Goal: Use online tool/utility

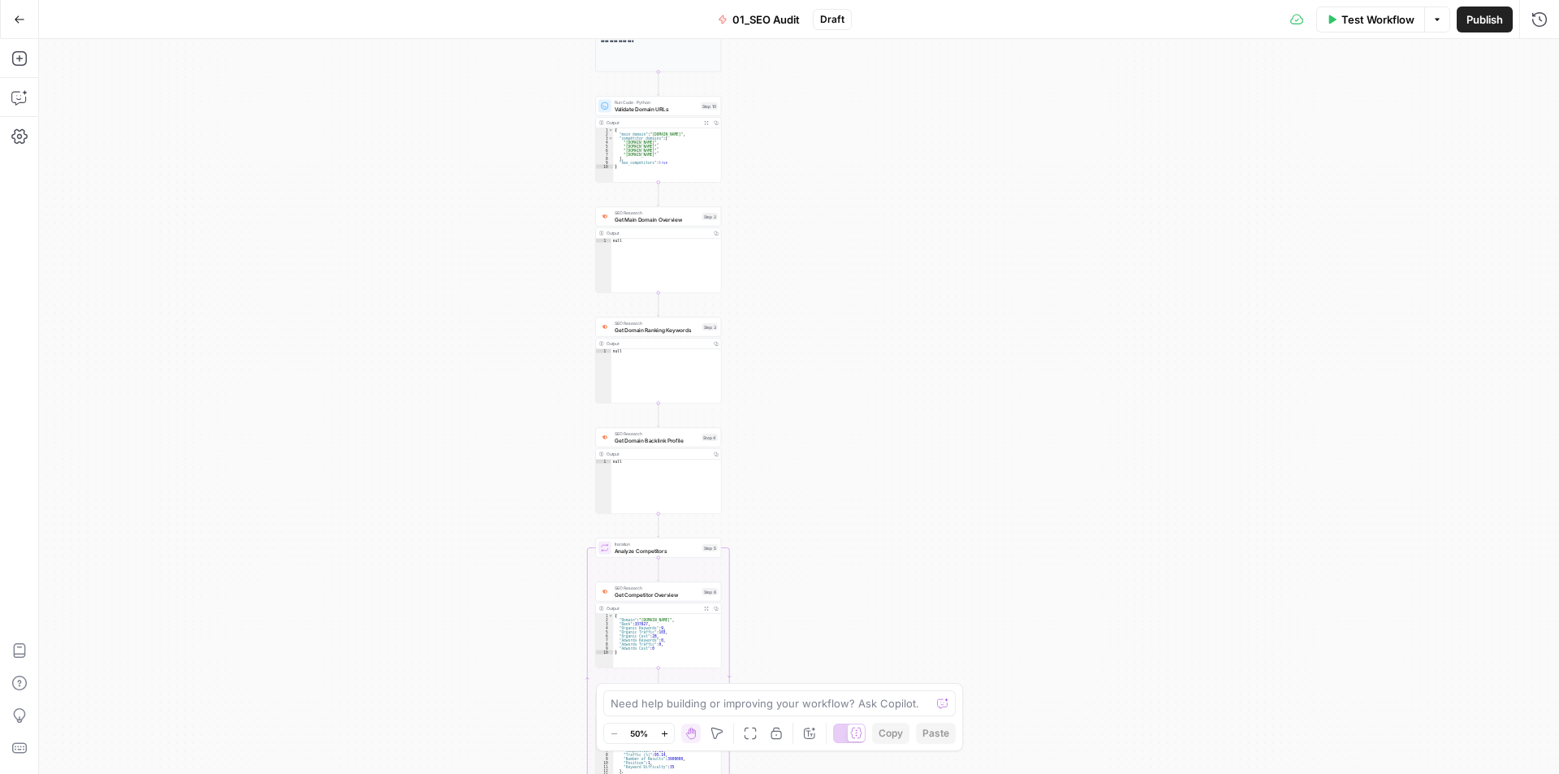
drag, startPoint x: 469, startPoint y: 244, endPoint x: 438, endPoint y: 157, distance: 93.0
click at [438, 140] on div "true false Workflow Set Inputs Inputs Workflow Workflow Step 1 Output Copy 1 2 …" at bounding box center [799, 406] width 1520 height 735
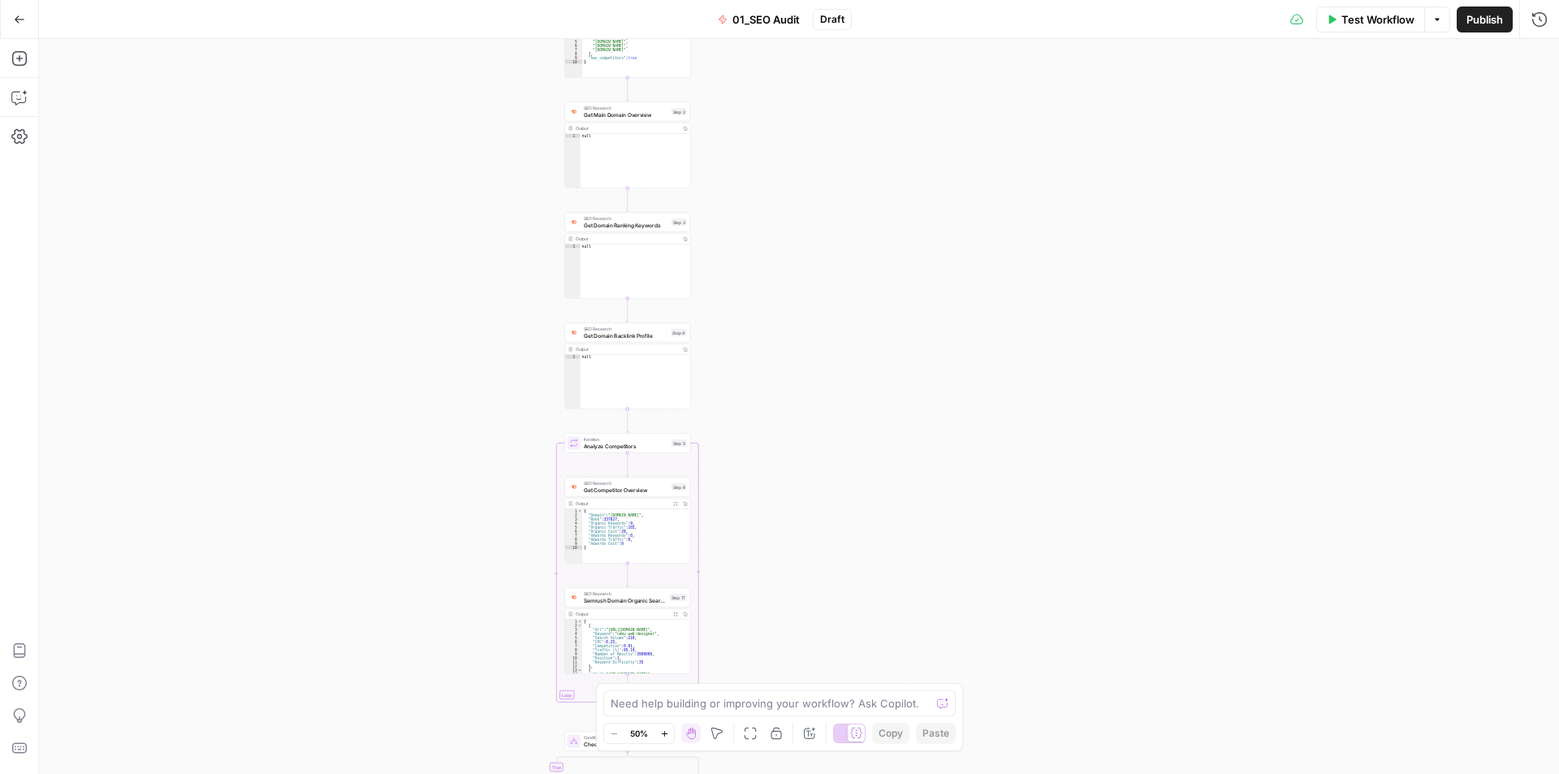
drag, startPoint x: 482, startPoint y: 248, endPoint x: 492, endPoint y: 195, distance: 53.8
click at [491, 204] on div "true false Workflow Set Inputs Inputs Workflow Workflow Step 1 Output Copy 1 2 …" at bounding box center [799, 406] width 1520 height 735
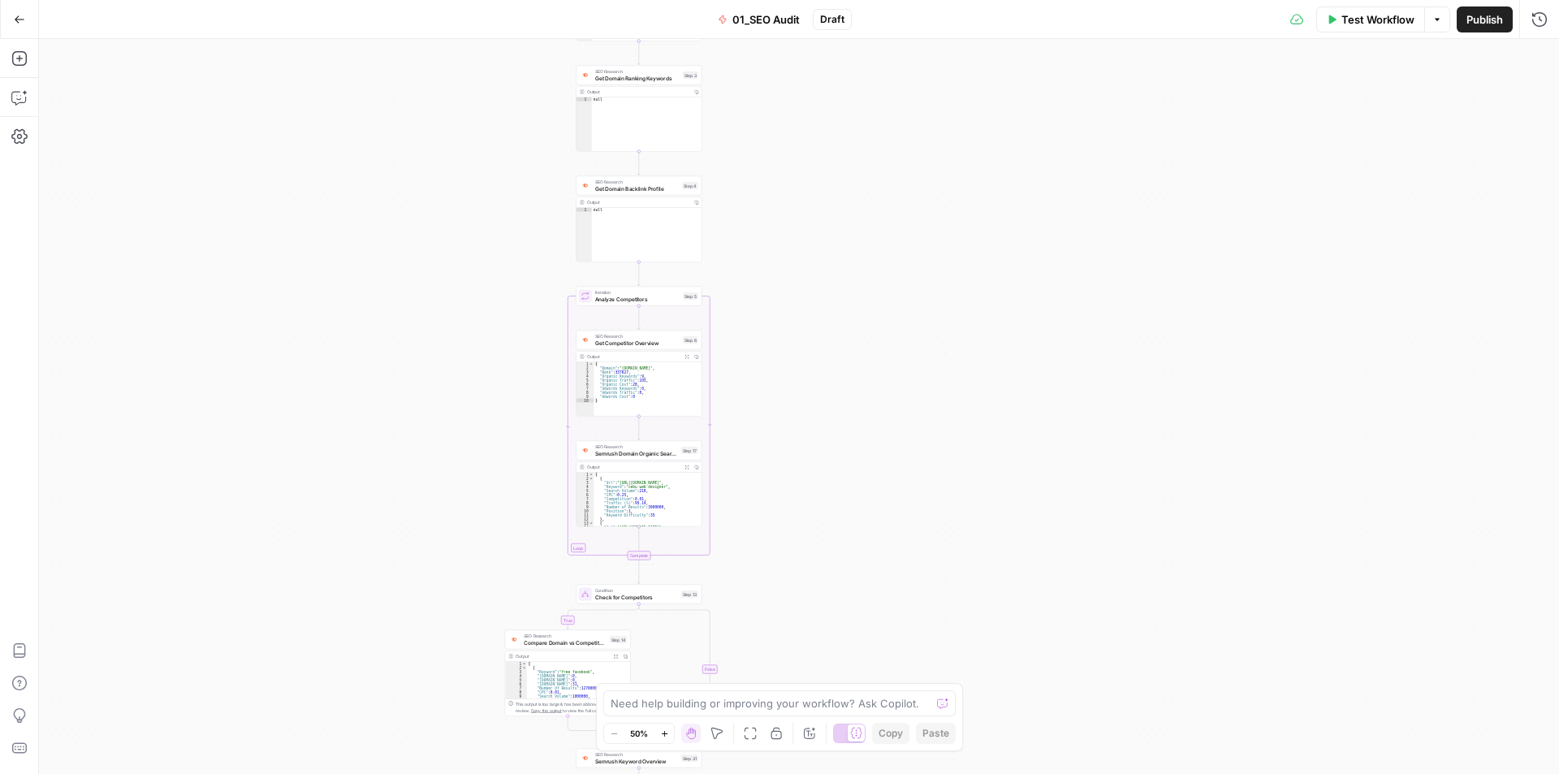
drag, startPoint x: 443, startPoint y: 275, endPoint x: 434, endPoint y: 199, distance: 76.9
click at [438, 177] on div "true false Workflow Set Inputs Inputs Workflow Workflow Step 1 Output Copy 1 2 …" at bounding box center [799, 406] width 1520 height 735
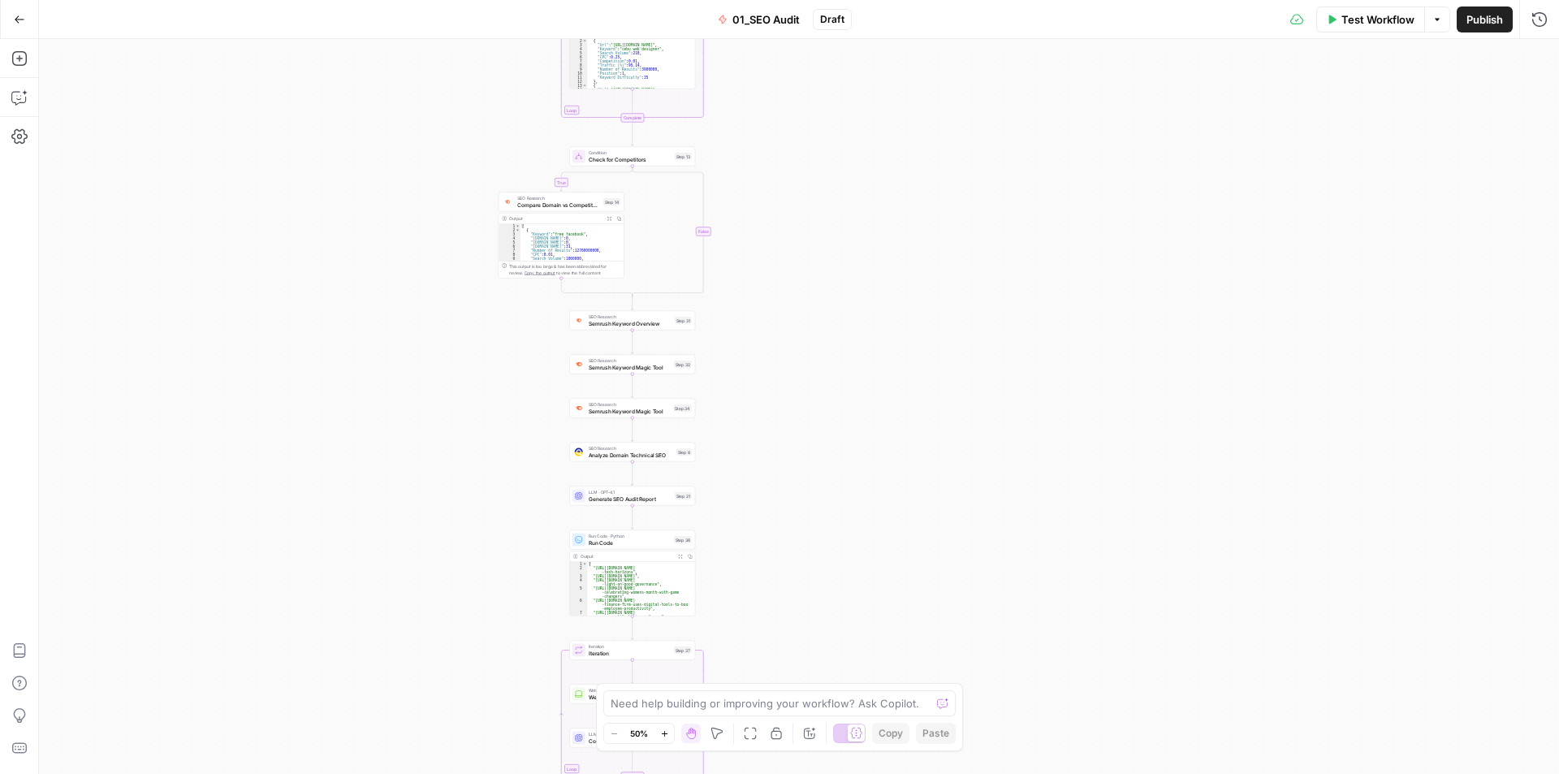
drag, startPoint x: 356, startPoint y: 365, endPoint x: 368, endPoint y: 376, distance: 16.1
click at [362, 267] on div "true false Workflow Set Inputs Inputs Workflow Workflow Step 1 Output Copy 1 2 …" at bounding box center [799, 406] width 1520 height 735
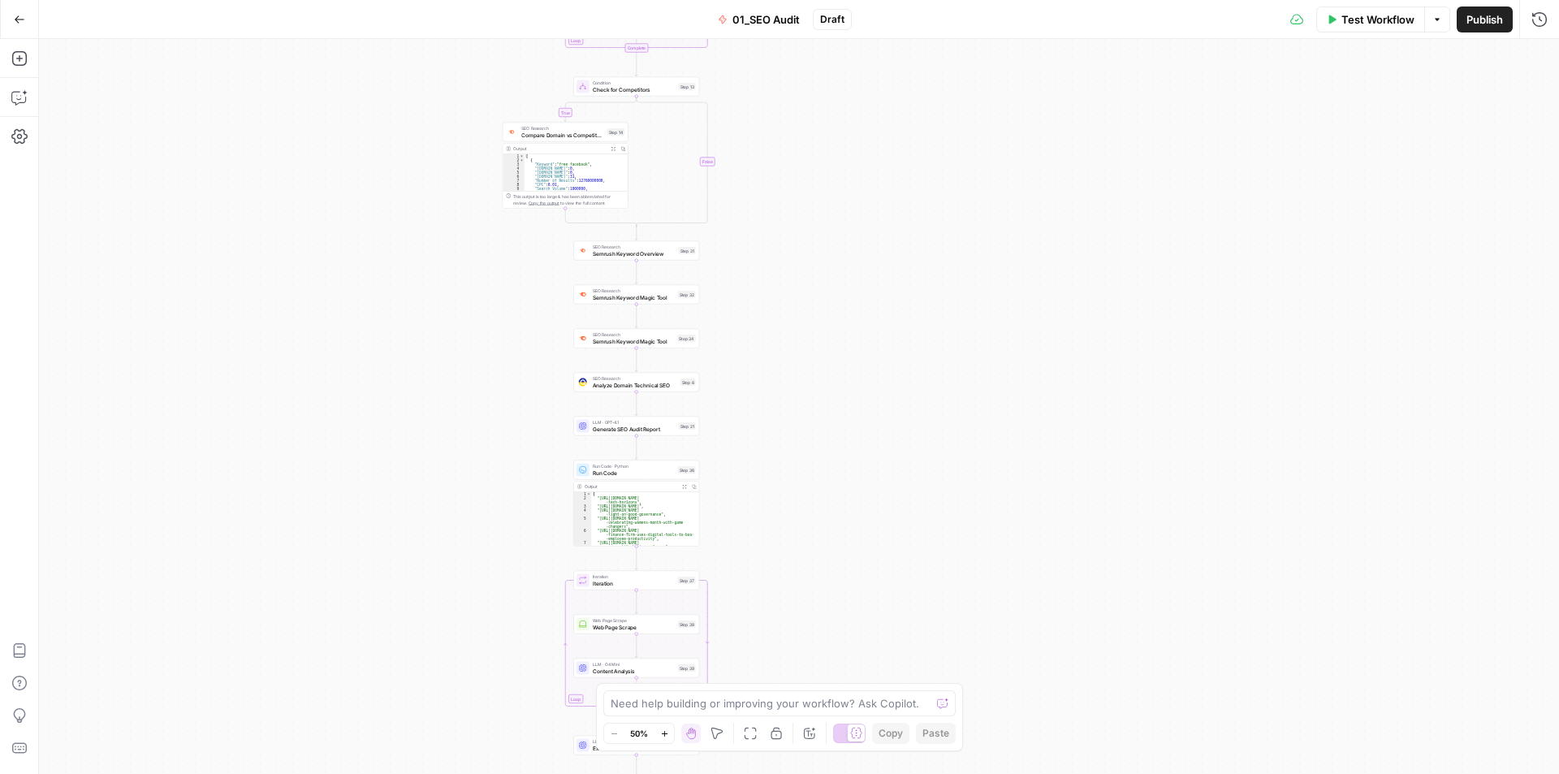
drag, startPoint x: 372, startPoint y: 417, endPoint x: 378, endPoint y: 365, distance: 52.3
click at [375, 280] on div "true false Workflow Set Inputs Inputs Workflow Workflow Step 1 Output Copy 1 2 …" at bounding box center [799, 406] width 1520 height 735
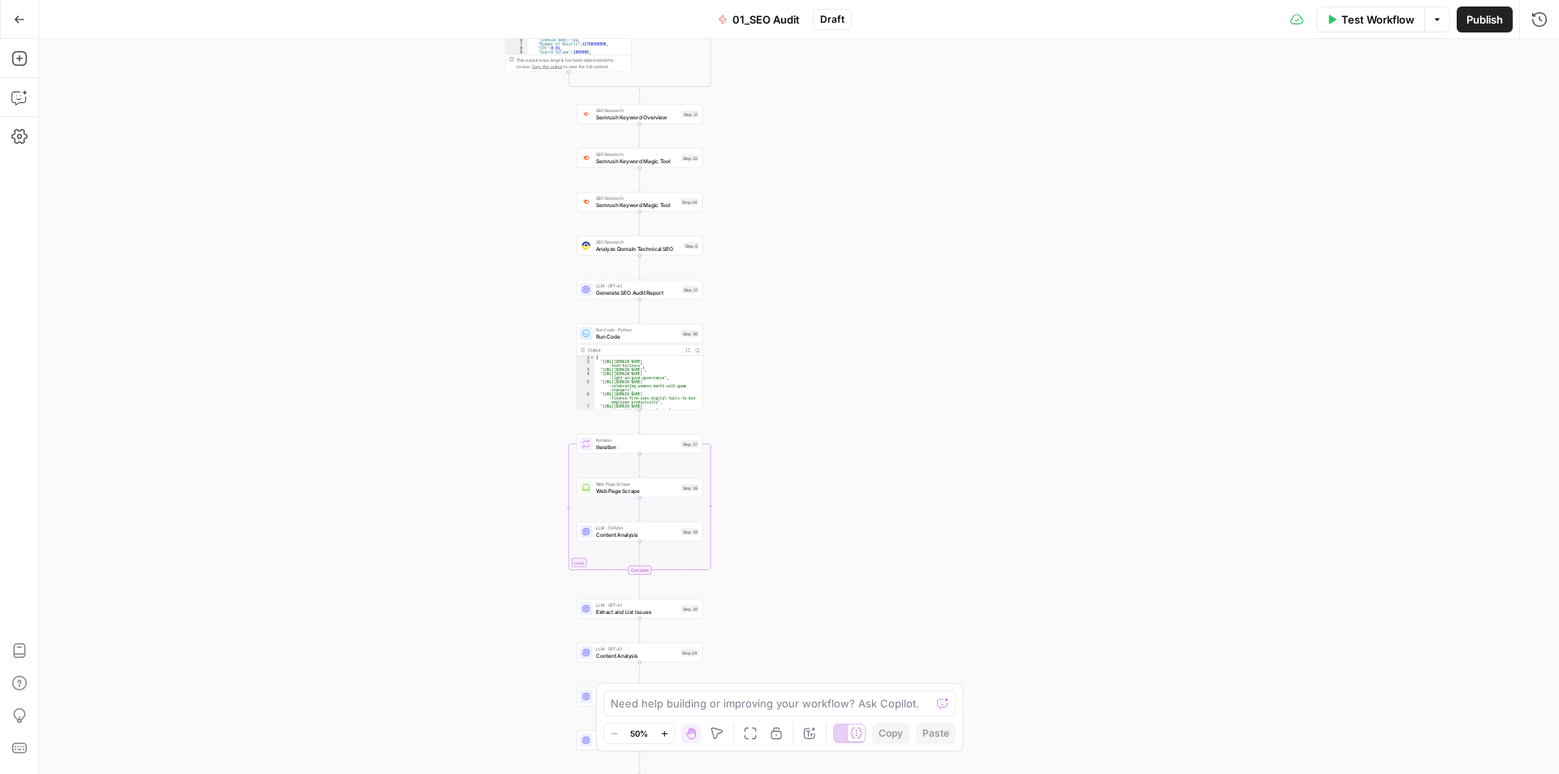
drag, startPoint x: 366, startPoint y: 377, endPoint x: 407, endPoint y: 279, distance: 105.6
click at [396, 196] on div "true false Workflow Set Inputs Inputs Workflow Workflow Step 1 Output Copy 1 2 …" at bounding box center [799, 406] width 1520 height 735
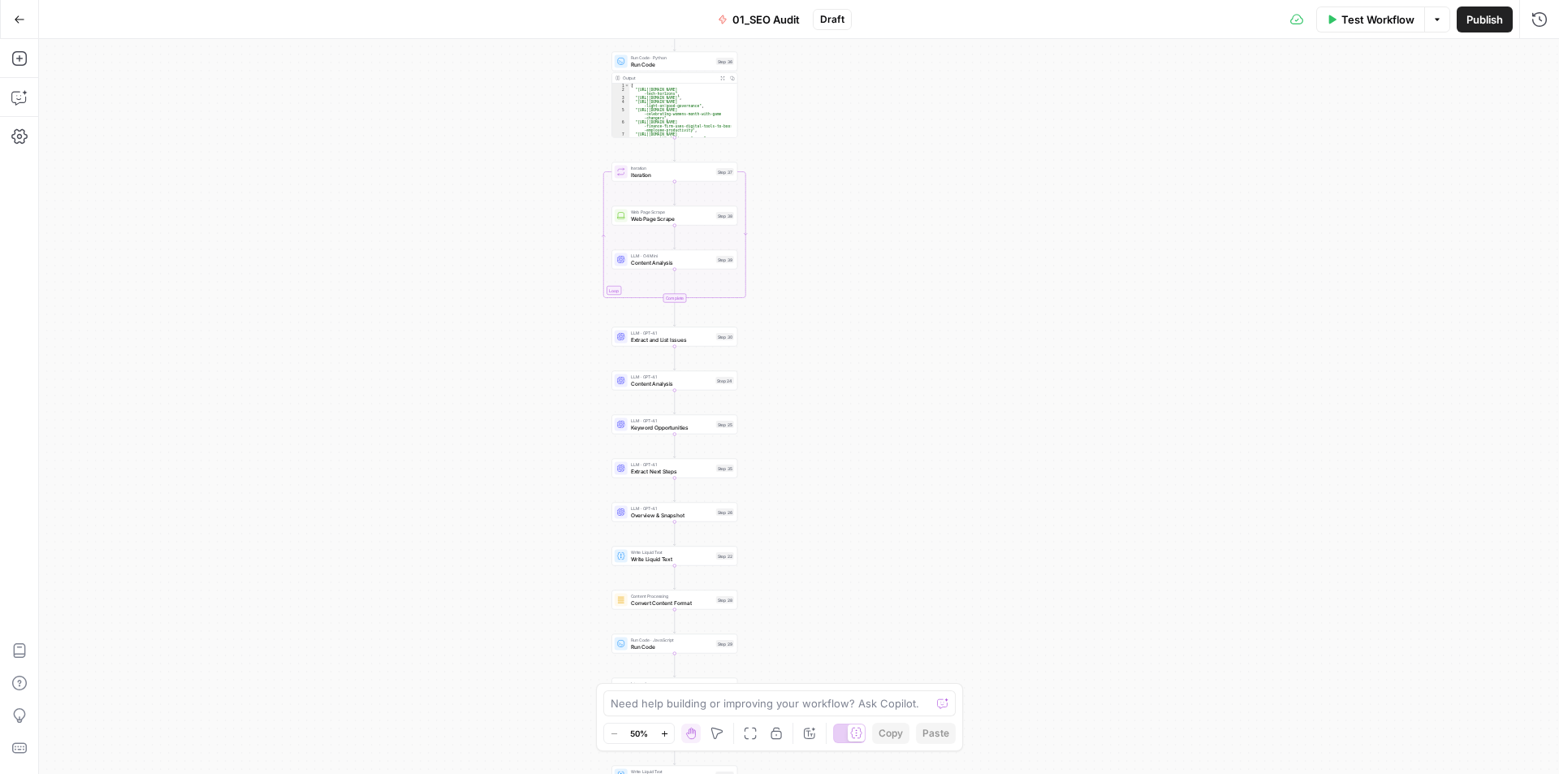
drag, startPoint x: 393, startPoint y: 356, endPoint x: 404, endPoint y: 244, distance: 112.6
click at [401, 225] on div "true false Workflow Set Inputs Inputs Workflow Workflow Step 1 Output Copy 1 2 …" at bounding box center [799, 406] width 1520 height 735
drag, startPoint x: 420, startPoint y: 391, endPoint x: 414, endPoint y: 335, distance: 55.5
click at [414, 335] on div "true false Workflow Set Inputs Inputs Workflow Workflow Step 1 Output Copy 1 2 …" at bounding box center [799, 406] width 1520 height 735
click at [908, 512] on div "true false Workflow Set Inputs Inputs Workflow Workflow Step 1 Output Copy 1 2 …" at bounding box center [799, 406] width 1520 height 735
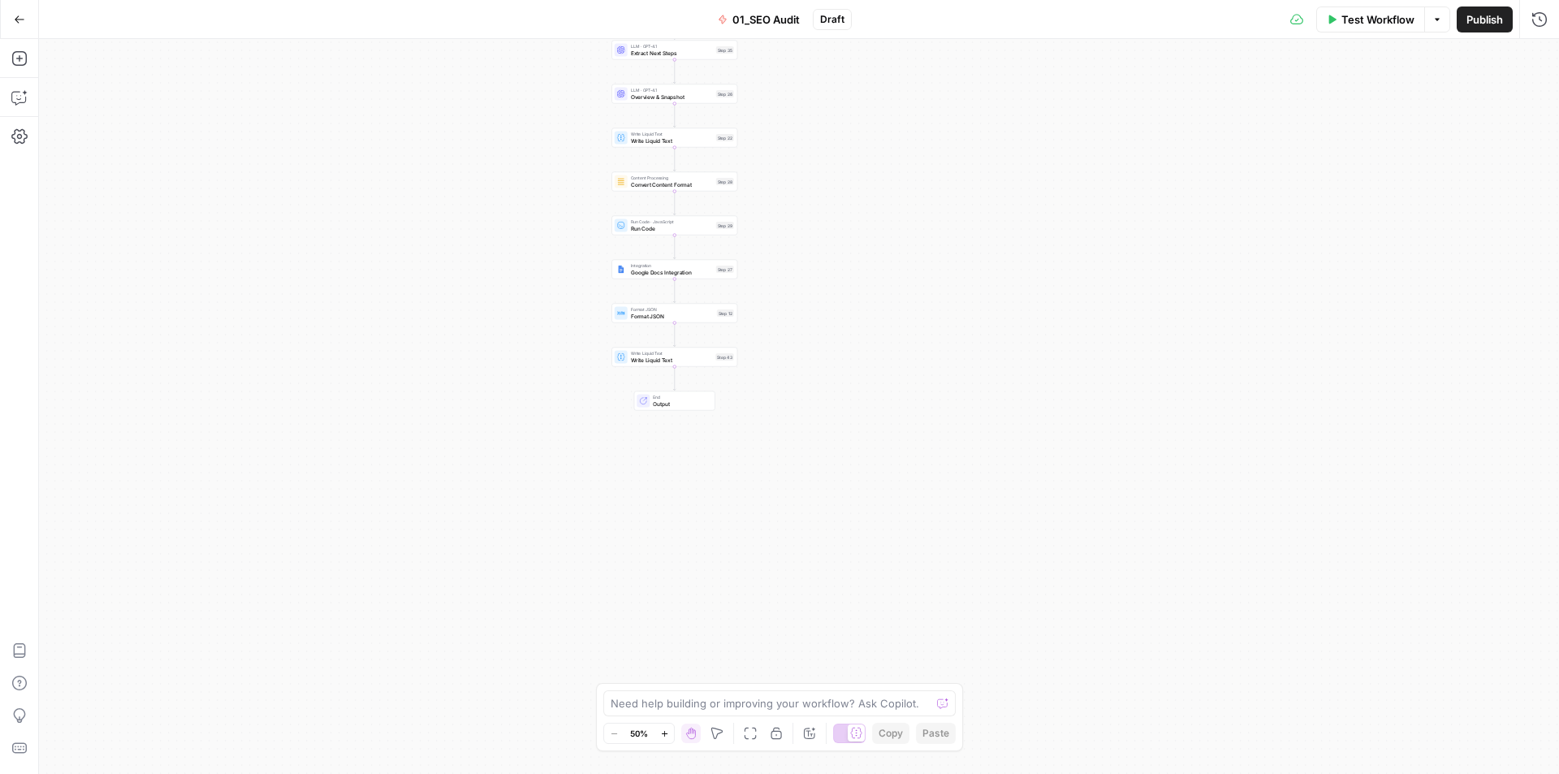
click at [793, 474] on div "true false Workflow Set Inputs Inputs Workflow Workflow Step 1 Output Copy 1 2 …" at bounding box center [799, 406] width 1520 height 735
drag, startPoint x: 810, startPoint y: 438, endPoint x: 810, endPoint y: 474, distance: 35.7
click at [810, 474] on div "true false Workflow Set Inputs Inputs Workflow Workflow Step 1 Output Copy 1 2 …" at bounding box center [799, 406] width 1520 height 735
